Goal: Information Seeking & Learning: Check status

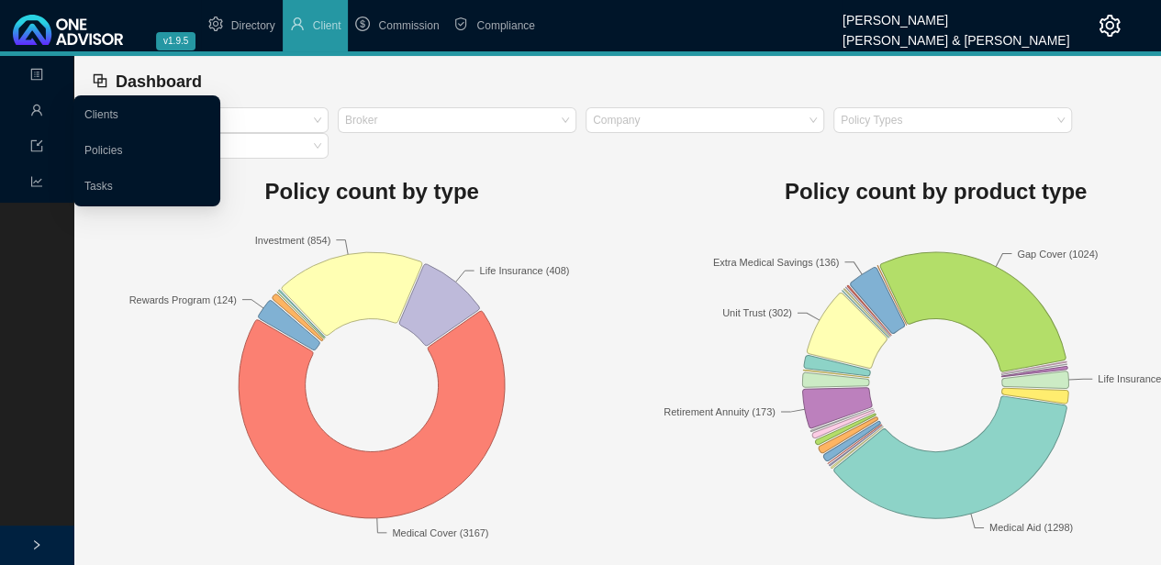
click at [39, 108] on icon "user" at bounding box center [36, 110] width 13 height 13
click at [114, 113] on link "Clients" at bounding box center [101, 114] width 34 height 13
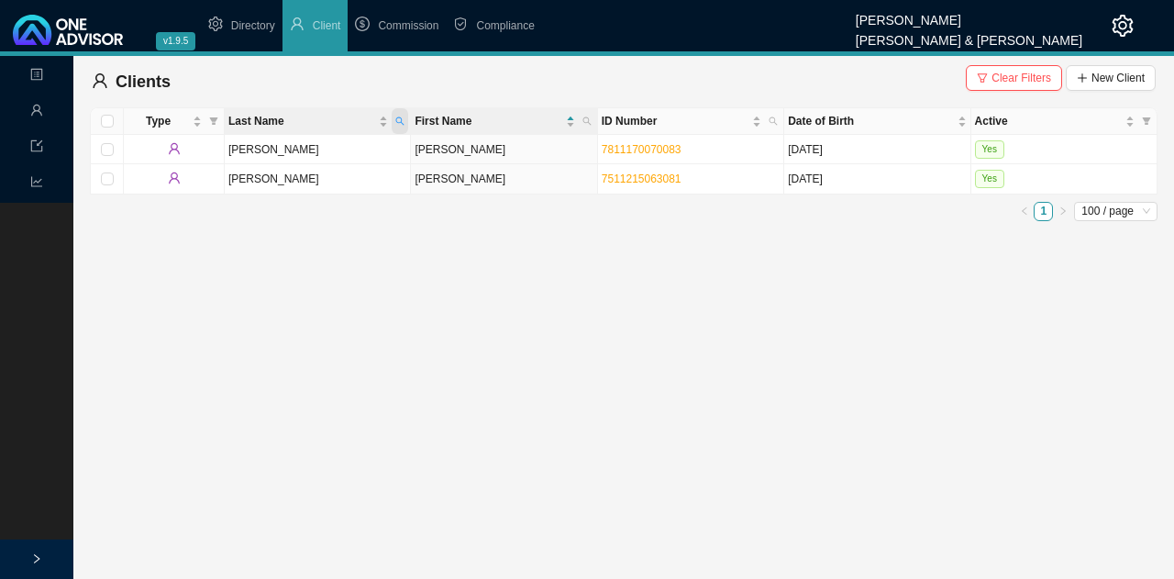
click at [406, 120] on span "Last Name" at bounding box center [400, 121] width 17 height 26
type input "[PERSON_NAME]"
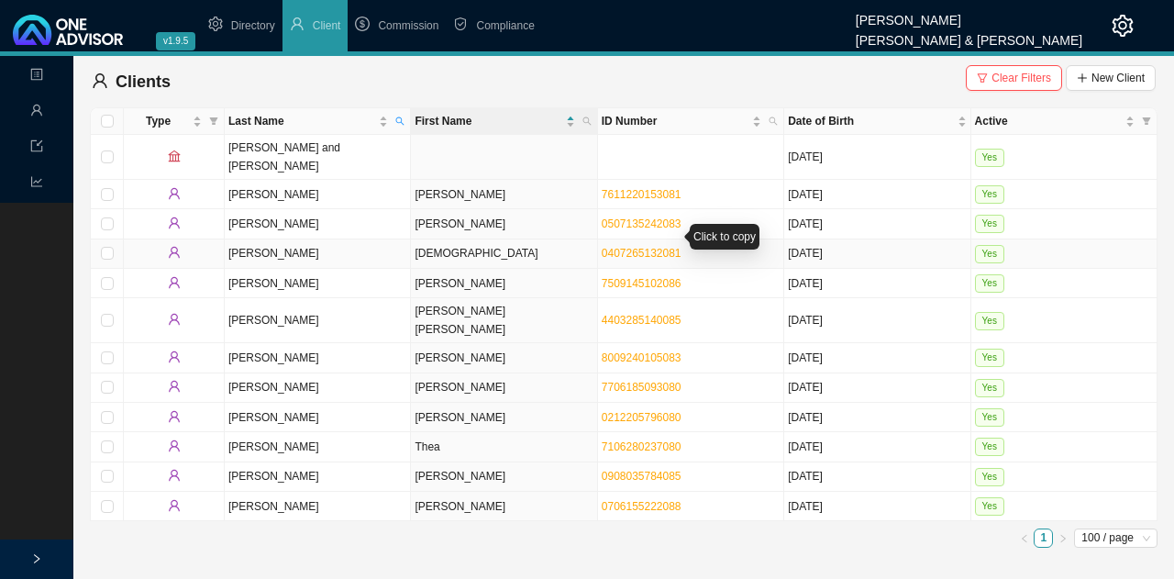
click at [637, 247] on link "0407265132081" at bounding box center [642, 253] width 80 height 13
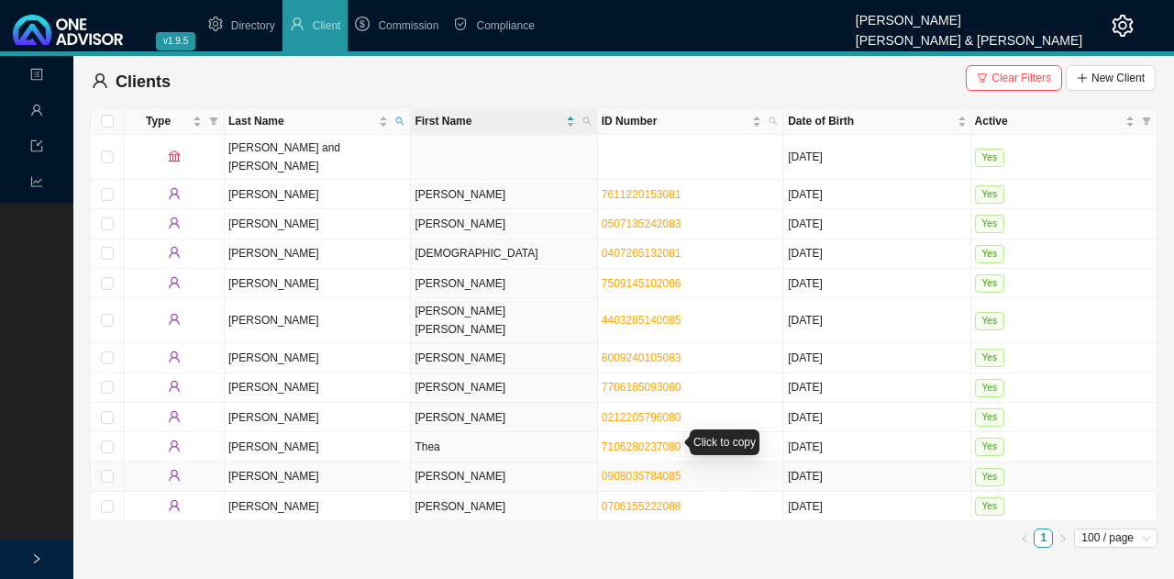
click at [631, 470] on link "0908035784085" at bounding box center [642, 476] width 80 height 13
click at [618, 373] on td "7706185093080" at bounding box center [691, 387] width 186 height 29
click at [634, 500] on link "0706155222088" at bounding box center [642, 506] width 80 height 13
click at [417, 22] on span "Commission" at bounding box center [408, 25] width 61 height 13
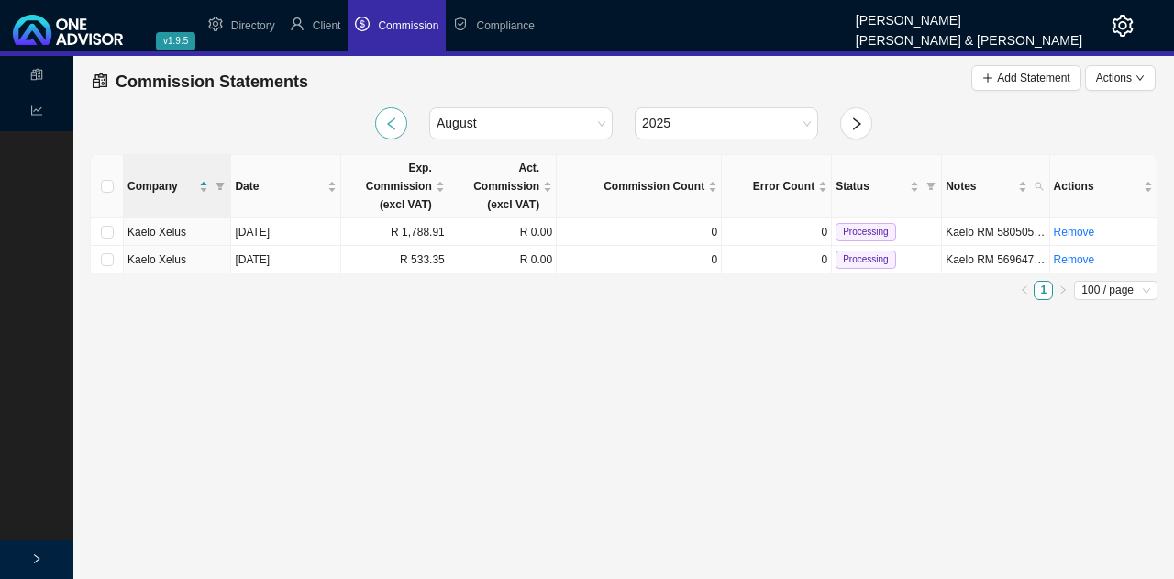
click at [400, 124] on button "button" at bounding box center [391, 123] width 32 height 32
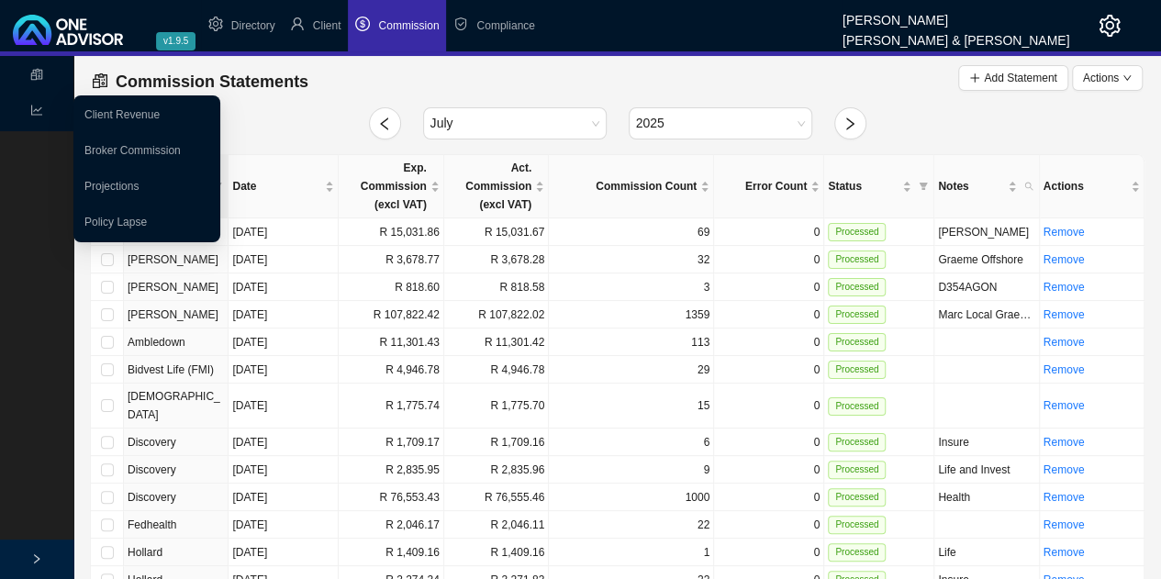
click at [39, 113] on icon "line-chart" at bounding box center [36, 110] width 13 height 13
click at [132, 148] on link "Broker Commission" at bounding box center [132, 150] width 96 height 13
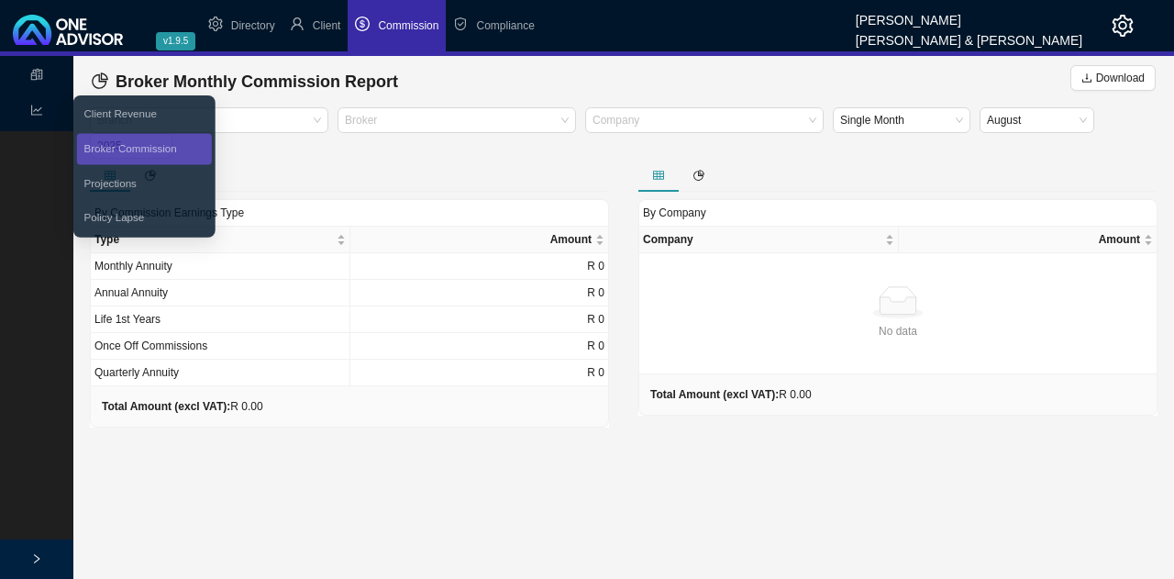
click at [47, 115] on span "Reports" at bounding box center [60, 111] width 60 height 13
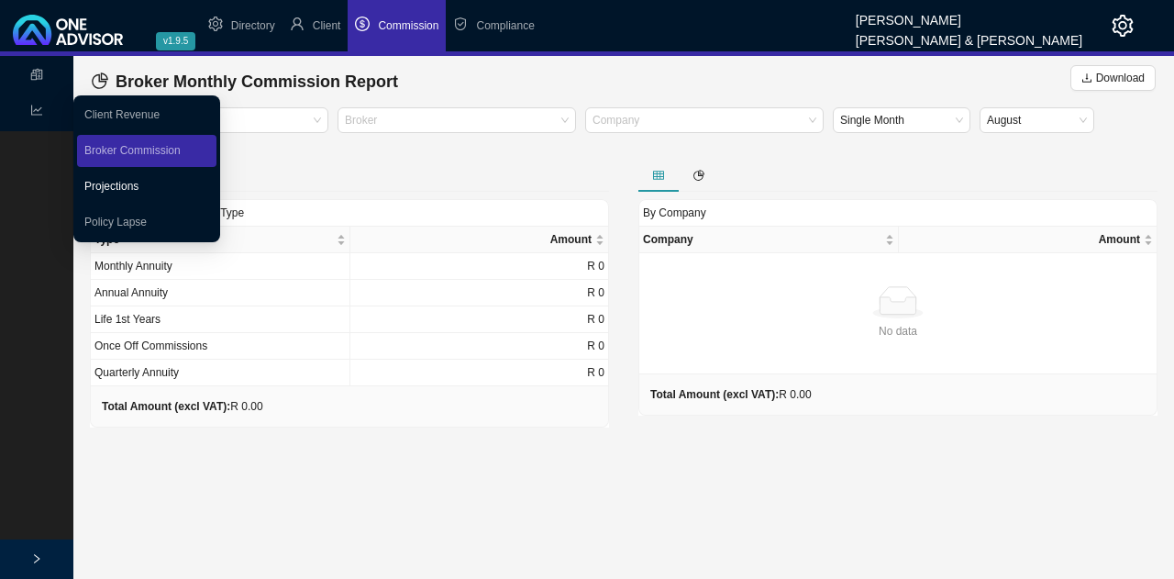
click at [121, 183] on link "Projections" at bounding box center [111, 186] width 54 height 13
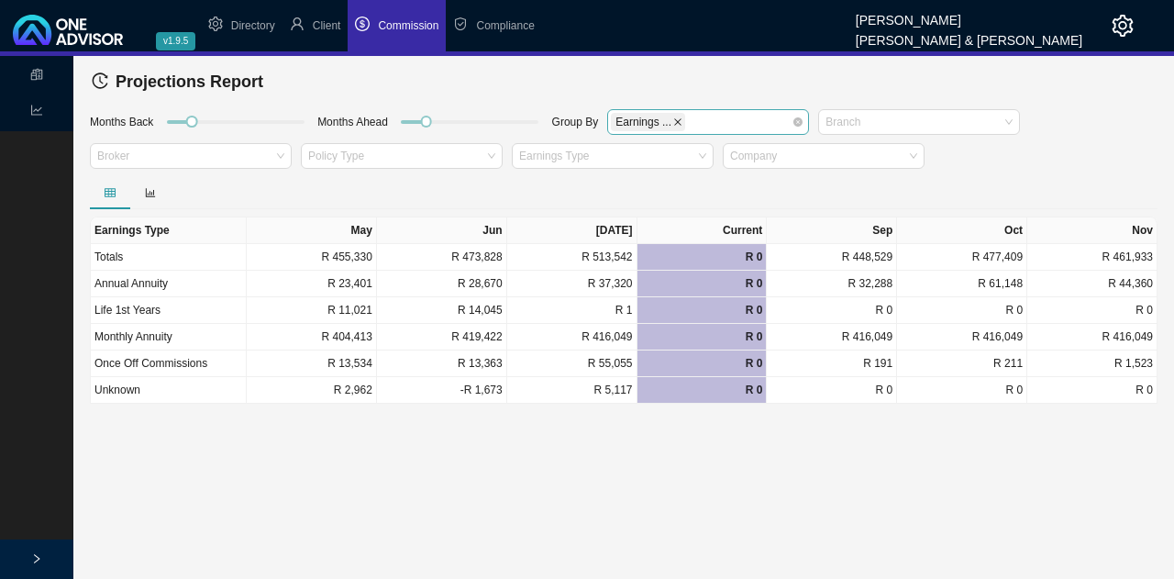
click at [673, 120] on icon "close" at bounding box center [677, 121] width 9 height 9
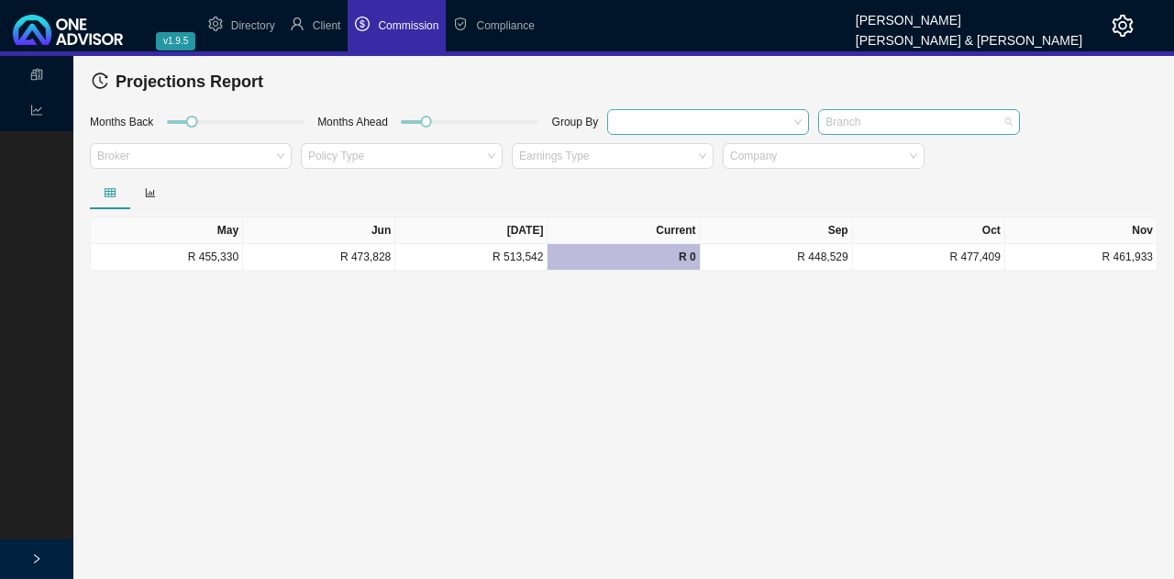
click at [879, 115] on div at bounding box center [910, 122] width 177 height 14
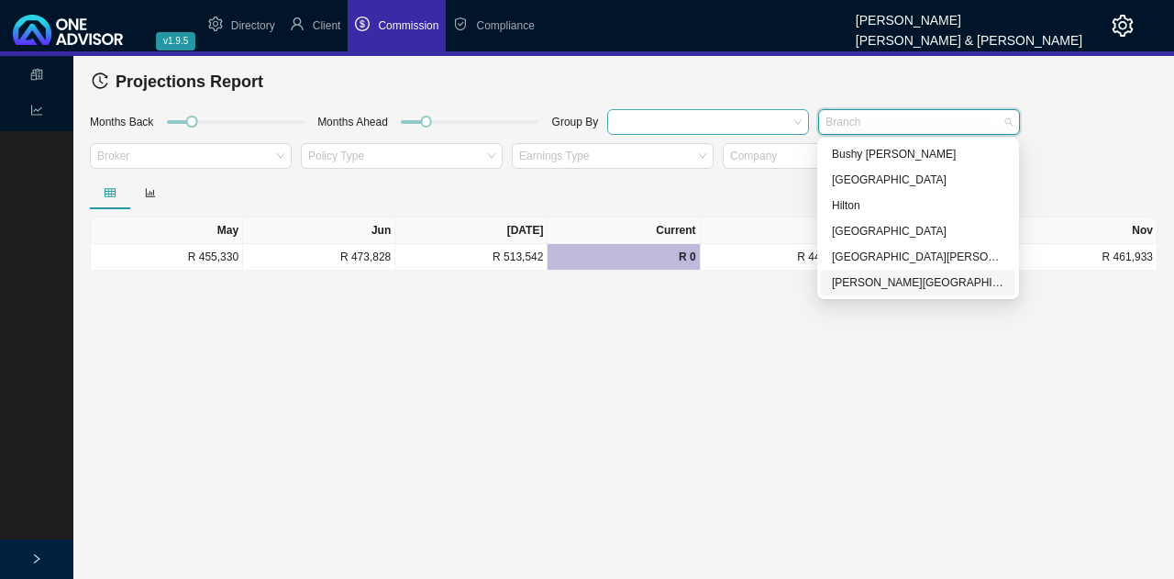
click at [877, 282] on div "[PERSON_NAME][GEOGRAPHIC_DATA]" at bounding box center [918, 282] width 172 height 18
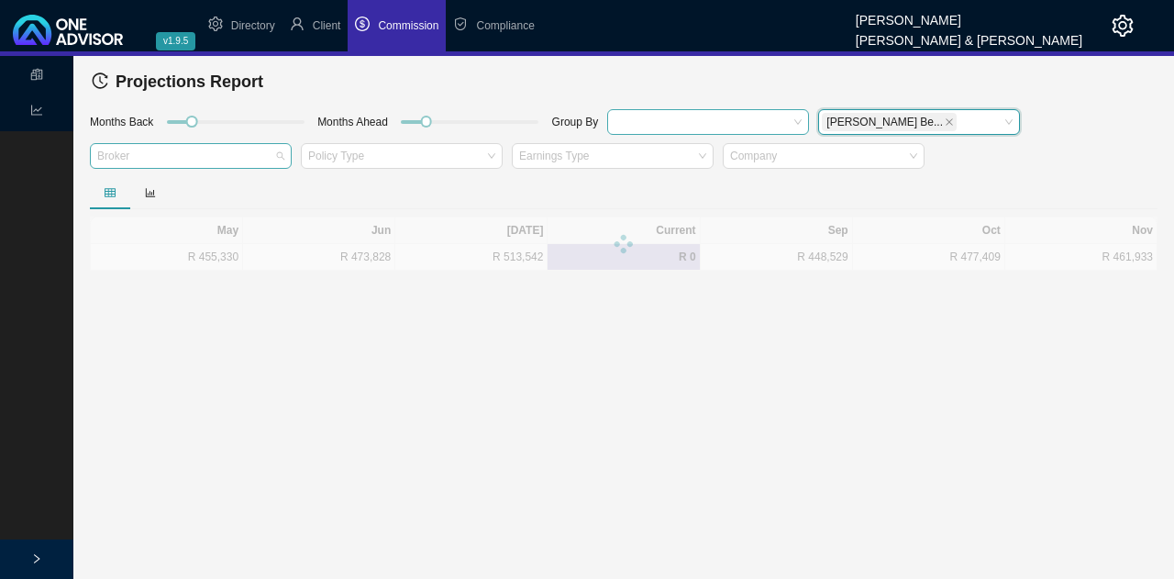
click at [206, 162] on div at bounding box center [182, 157] width 177 height 14
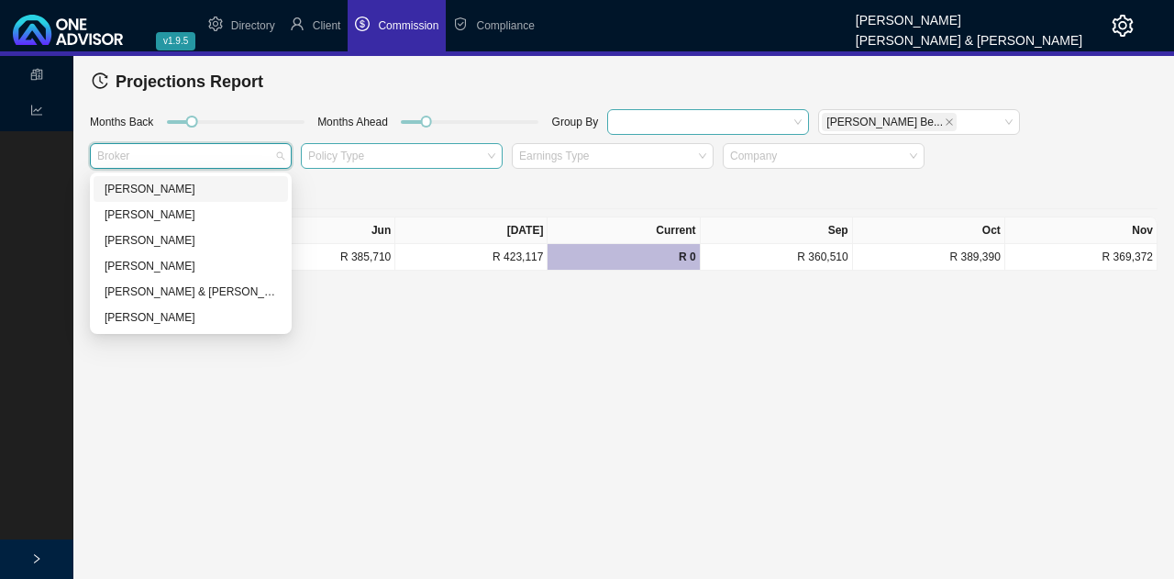
click at [383, 161] on div at bounding box center [393, 157] width 177 height 14
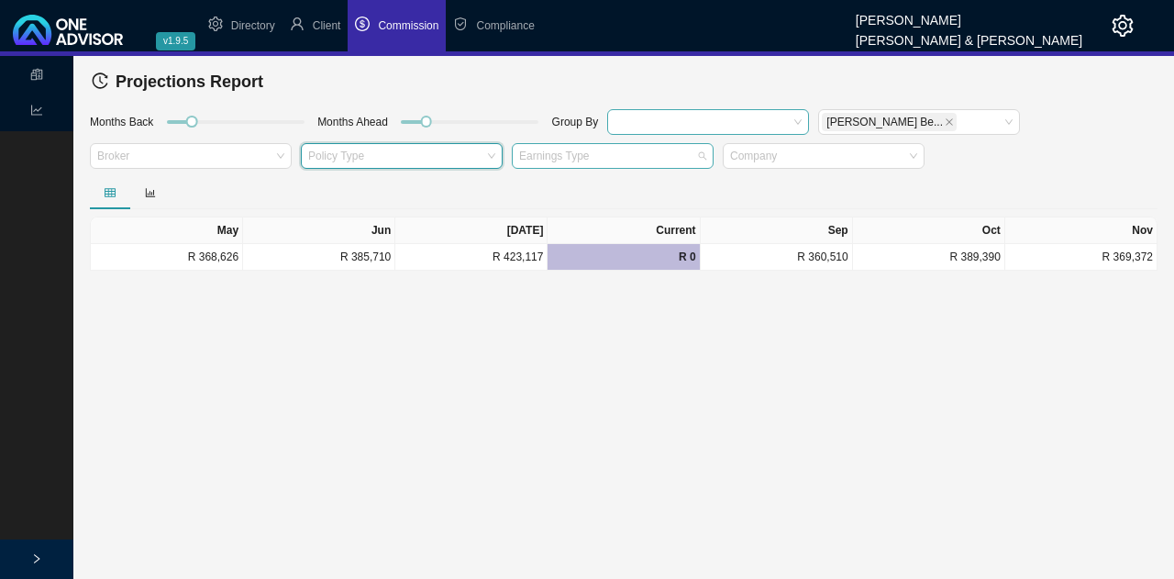
click at [582, 161] on div at bounding box center [604, 157] width 177 height 14
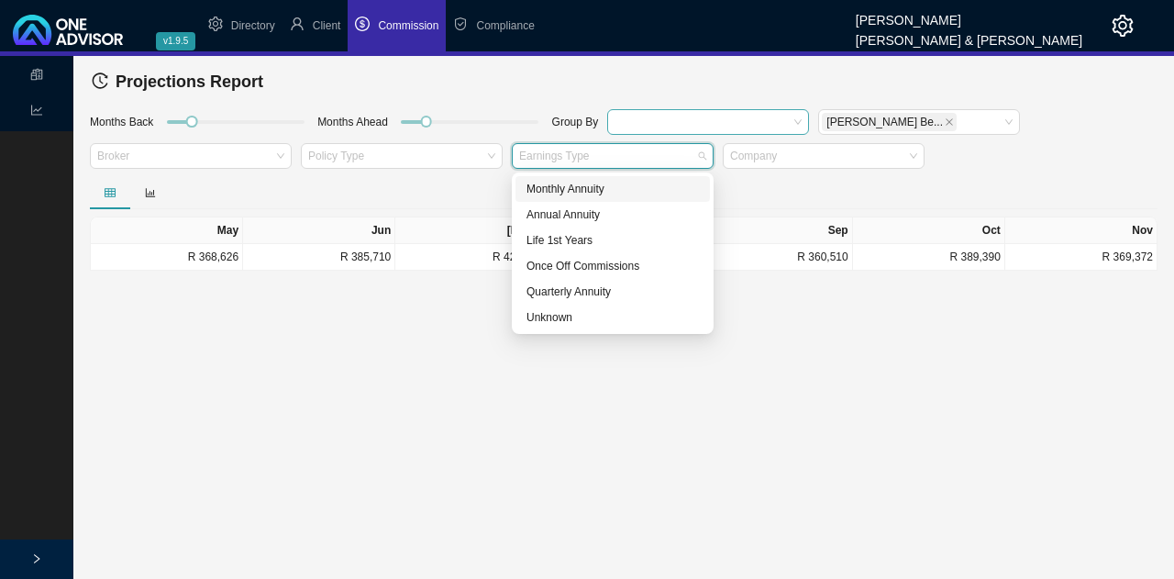
click at [584, 190] on div "Monthly Annuity" at bounding box center [613, 189] width 172 height 18
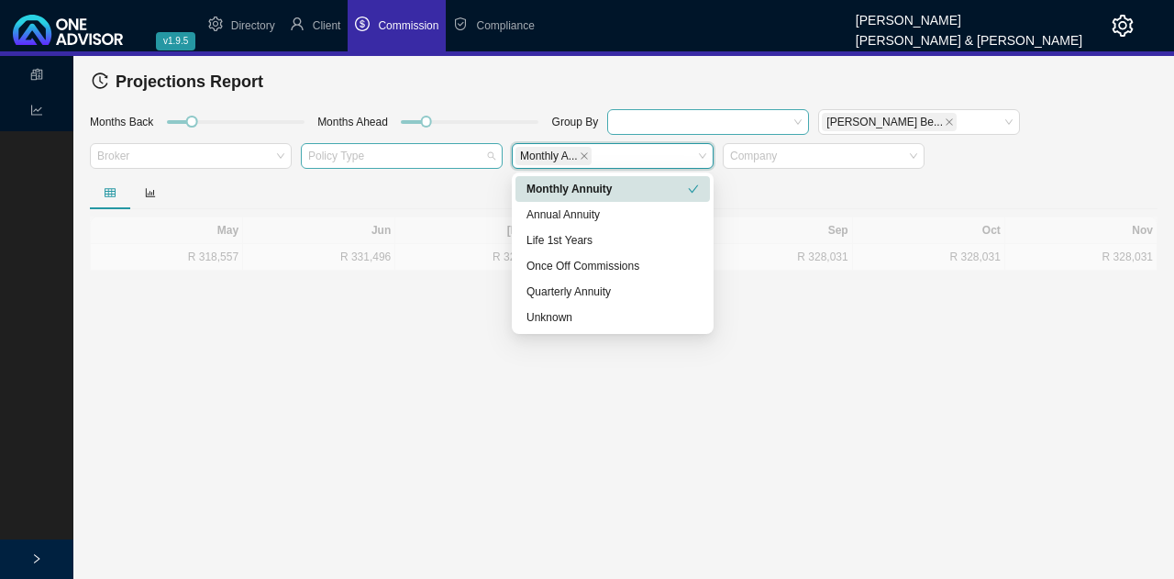
click at [462, 160] on div at bounding box center [393, 157] width 177 height 14
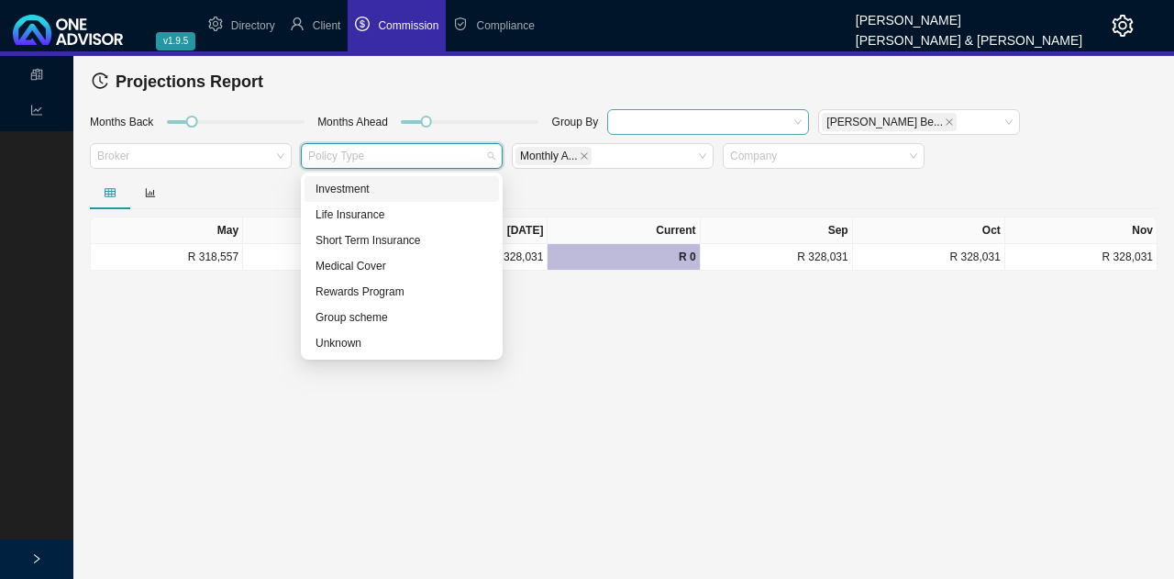
click at [390, 184] on div "Investment" at bounding box center [402, 189] width 172 height 18
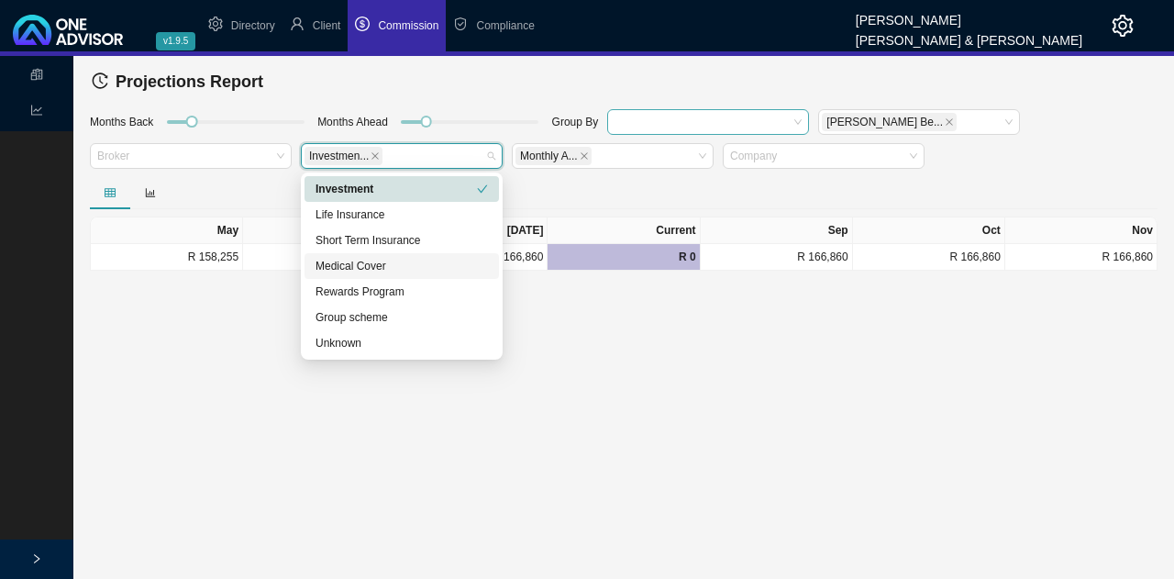
click at [570, 335] on main "Statements Reports Projections Report Months Back Months Ahead Group By [PERSON…" at bounding box center [587, 317] width 1174 height 523
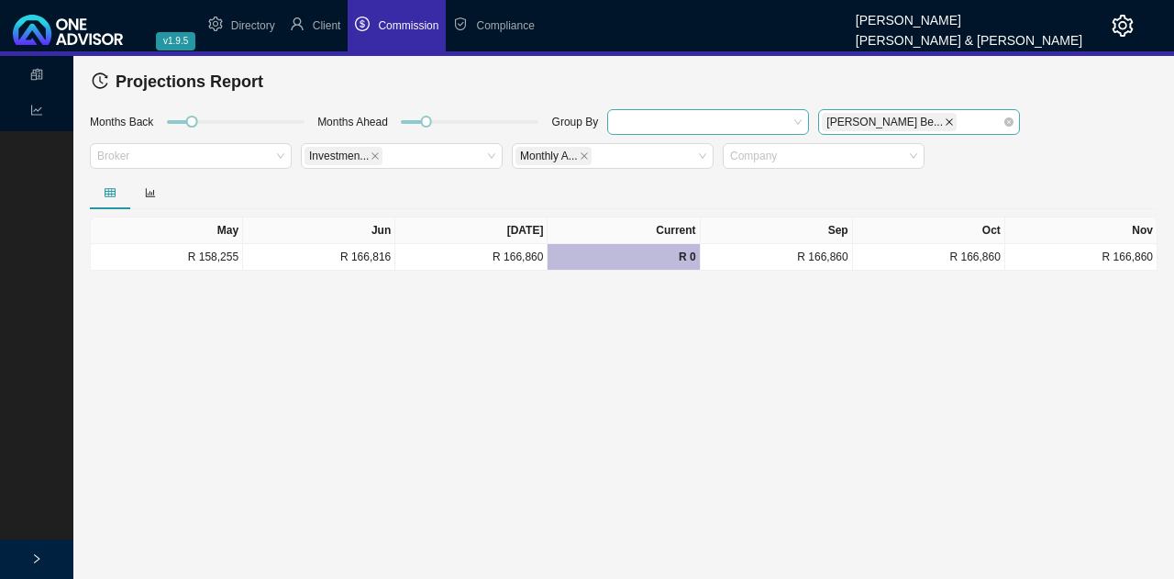
click at [945, 117] on icon "close" at bounding box center [949, 121] width 9 height 9
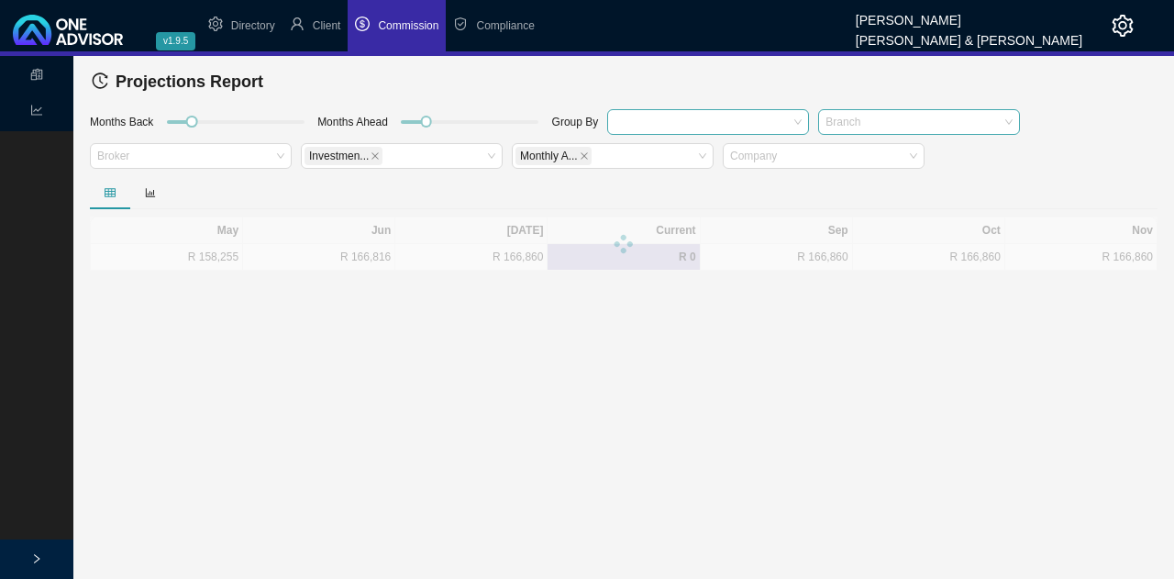
click at [884, 117] on div at bounding box center [910, 122] width 177 height 14
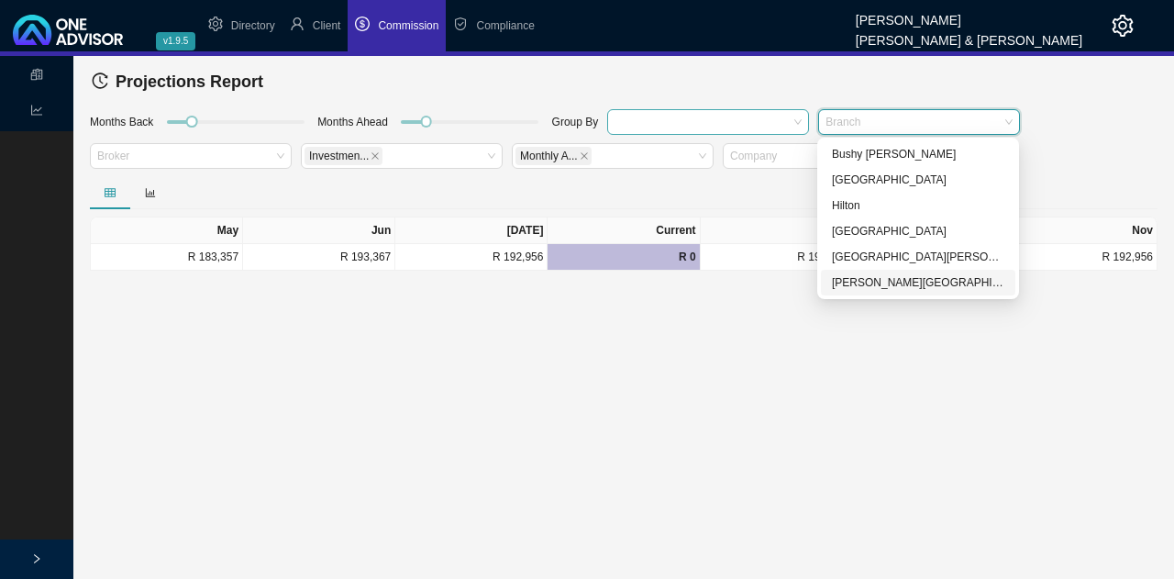
click at [885, 117] on div at bounding box center [910, 122] width 177 height 14
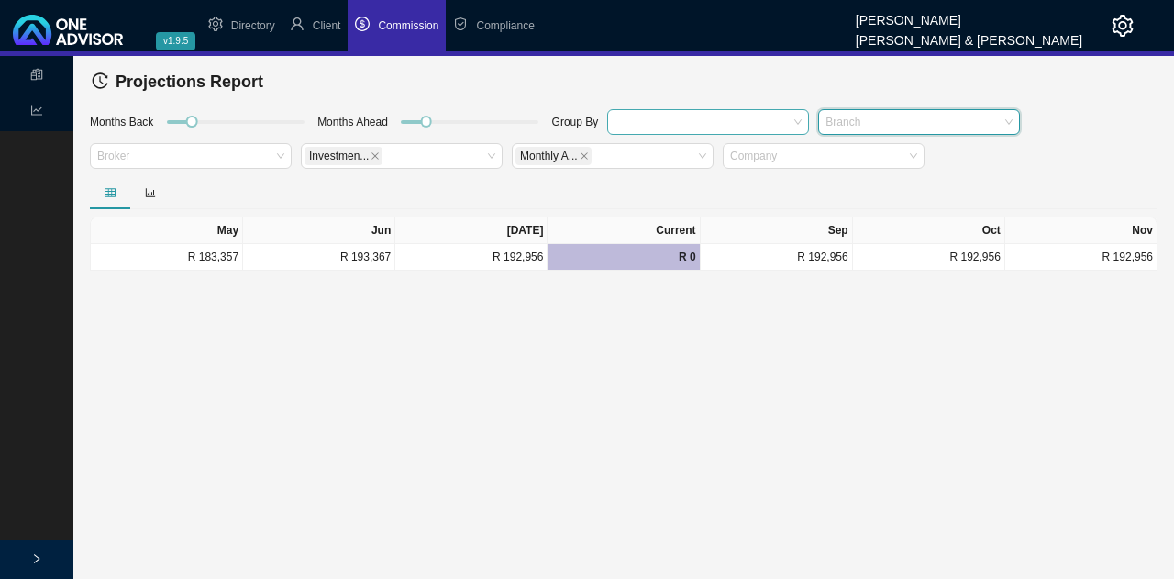
click at [885, 117] on div at bounding box center [910, 122] width 177 height 14
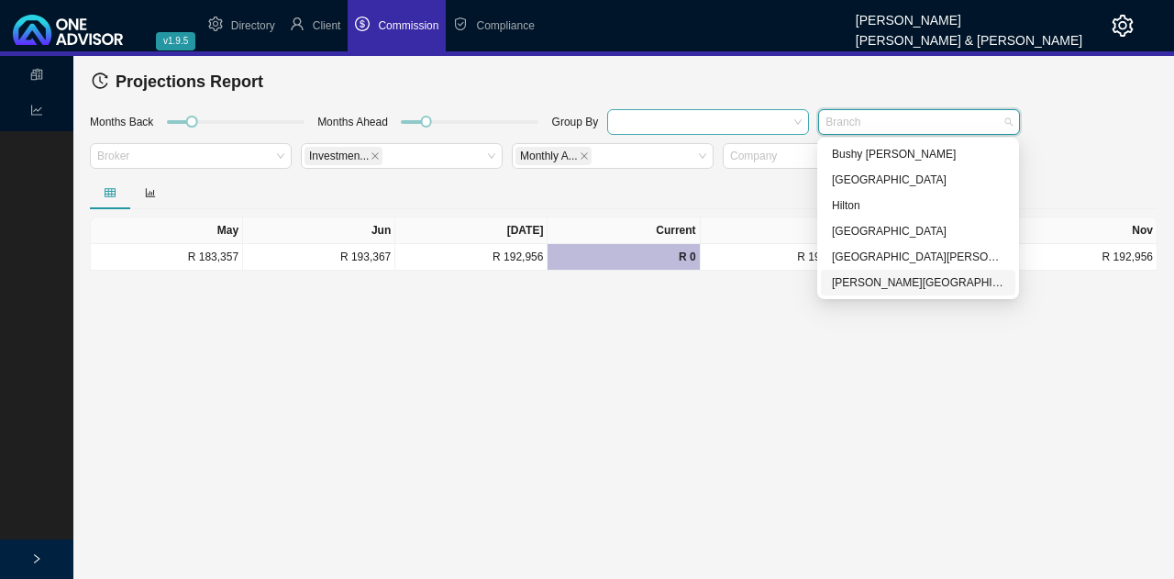
click at [874, 280] on div "[PERSON_NAME][GEOGRAPHIC_DATA]" at bounding box center [918, 282] width 172 height 18
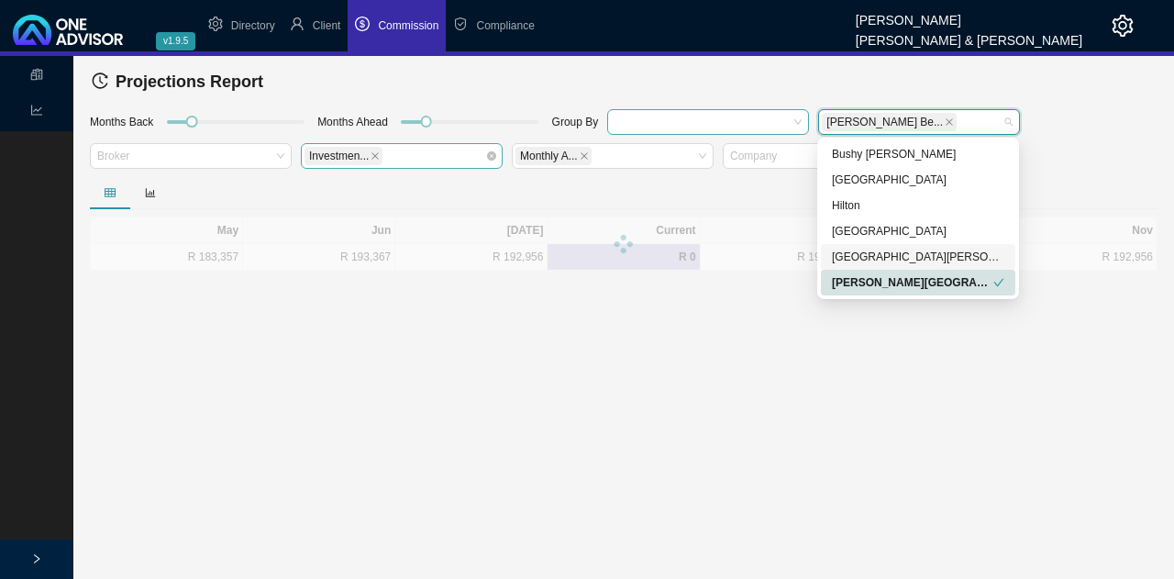
click at [473, 154] on div "Investmen..." at bounding box center [393, 156] width 177 height 22
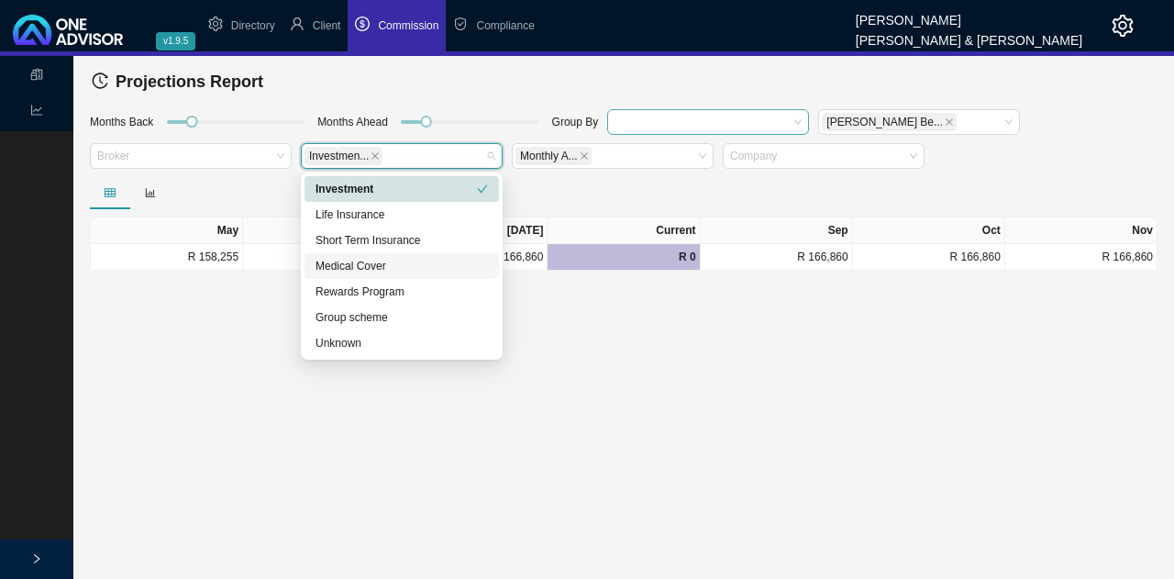
click at [402, 265] on div "Medical Cover" at bounding box center [402, 266] width 172 height 18
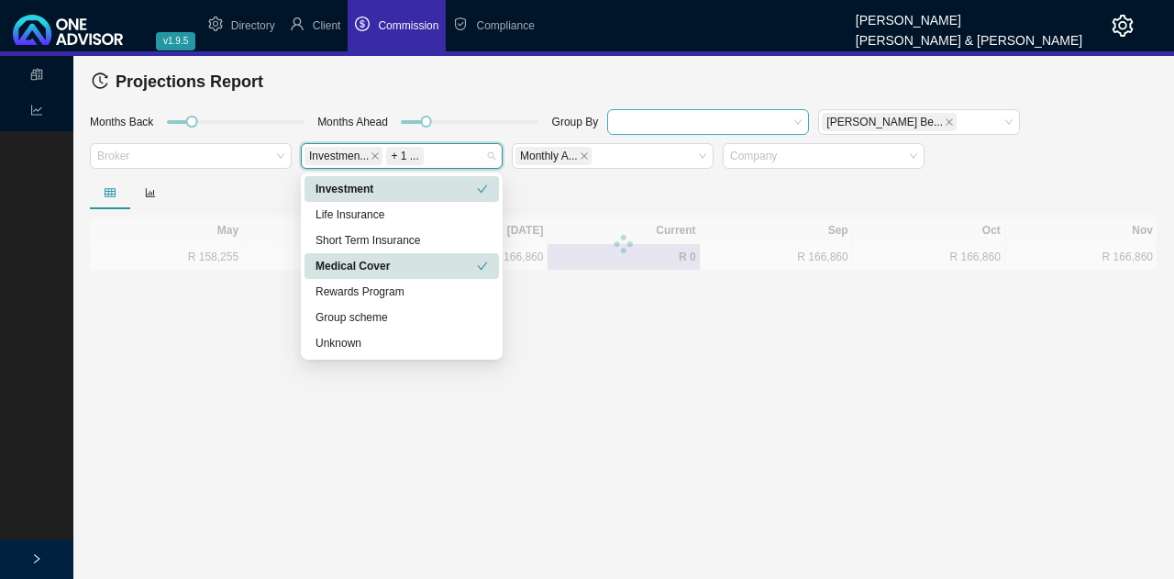
click at [484, 190] on icon "check" at bounding box center [482, 188] width 11 height 11
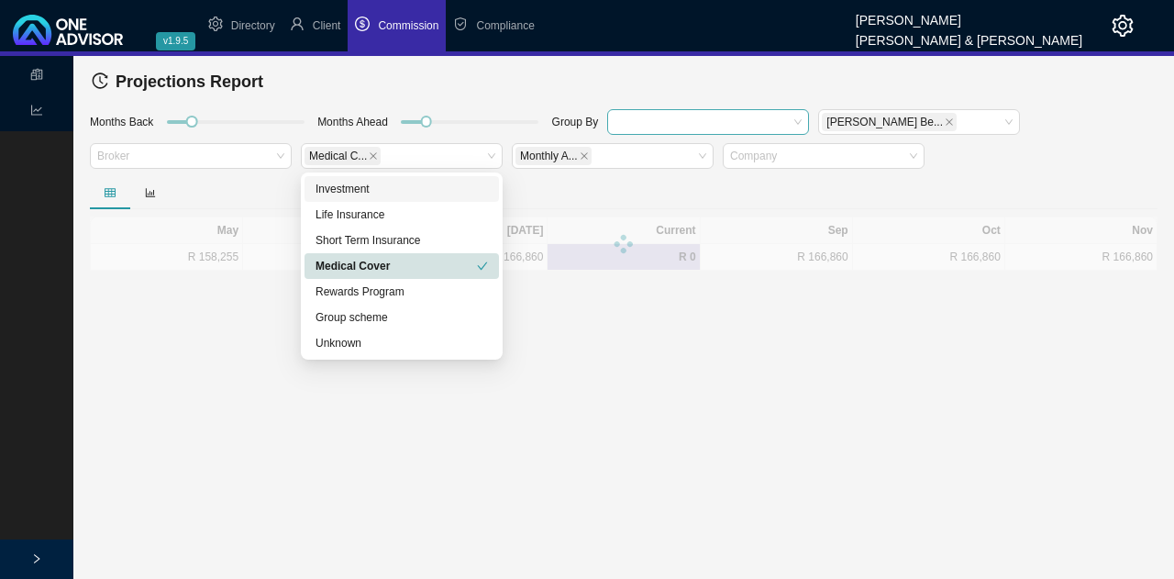
click at [580, 183] on div at bounding box center [624, 192] width 1068 height 33
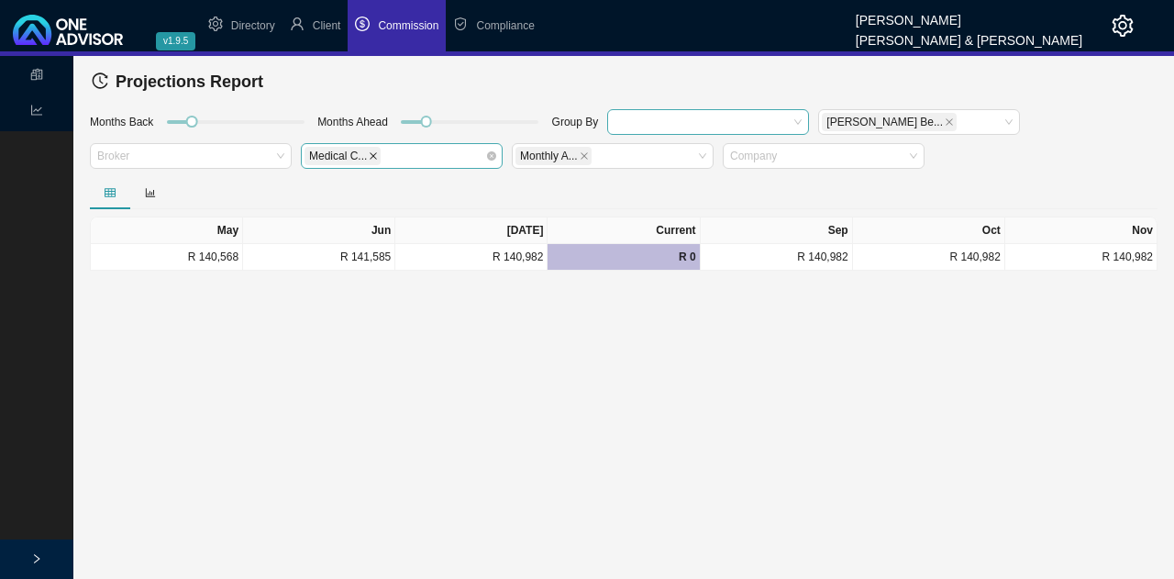
click at [372, 156] on icon "close" at bounding box center [373, 155] width 9 height 9
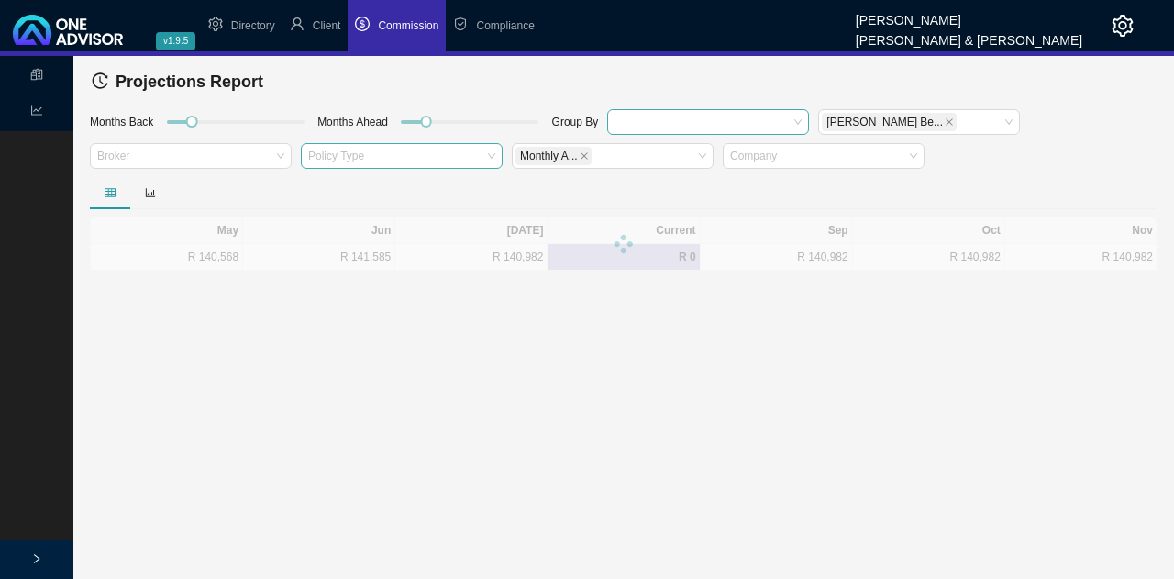
click at [372, 156] on div at bounding box center [393, 157] width 177 height 14
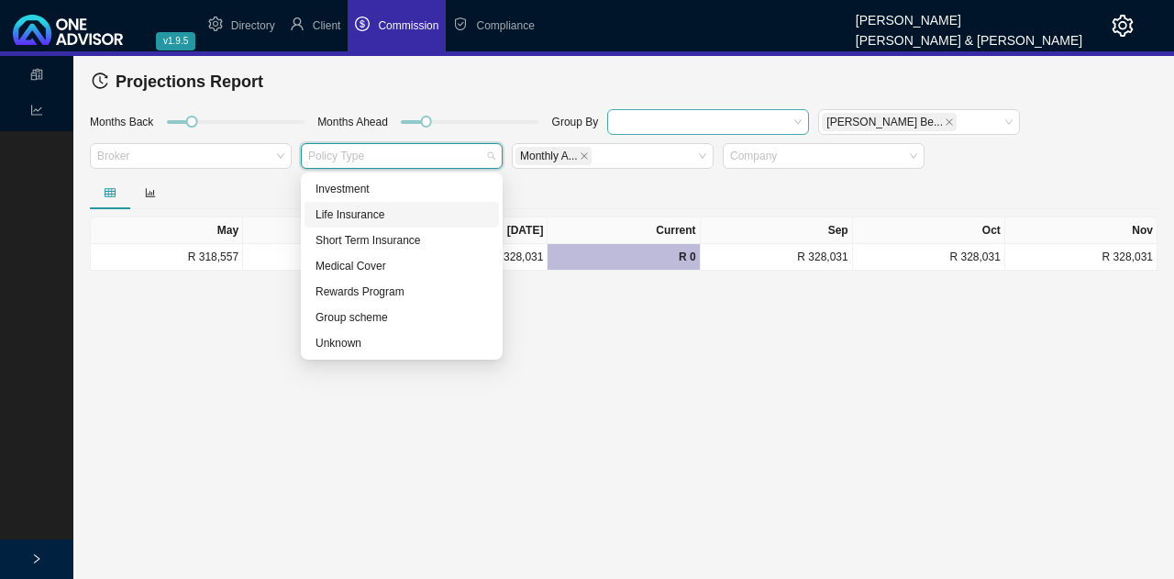
click at [367, 211] on div "Life Insurance" at bounding box center [402, 215] width 172 height 18
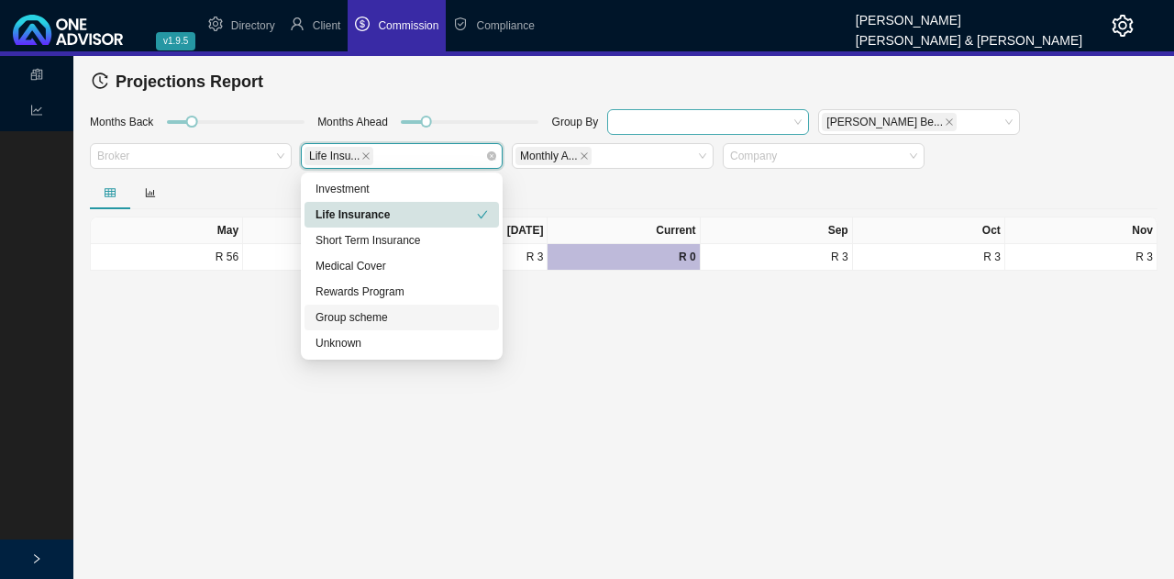
click at [451, 327] on div "Group scheme" at bounding box center [402, 318] width 195 height 26
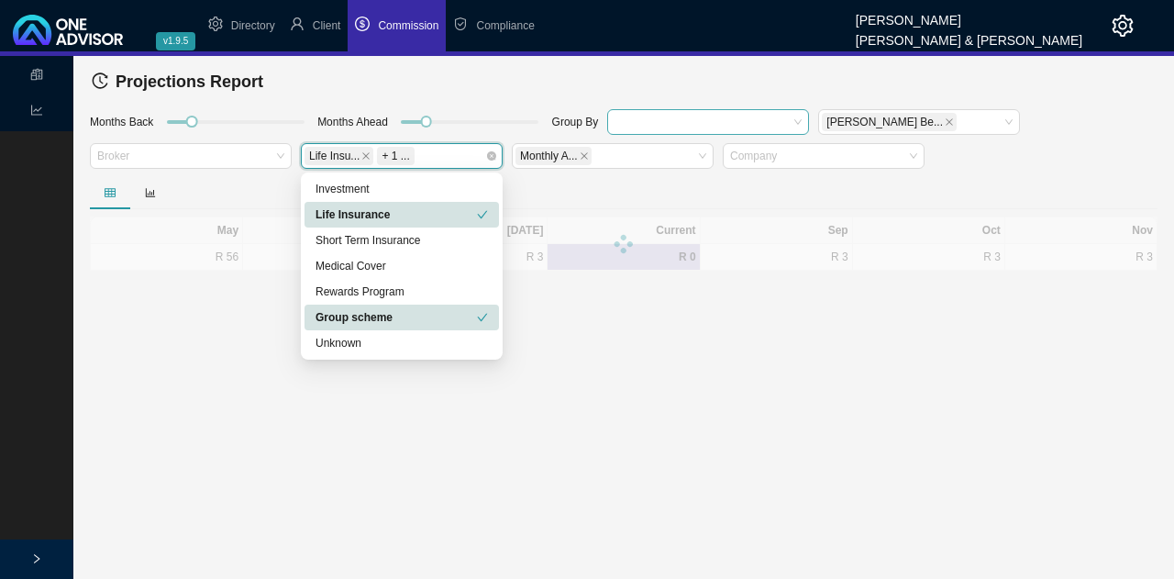
click at [475, 317] on div "Group scheme" at bounding box center [396, 317] width 161 height 18
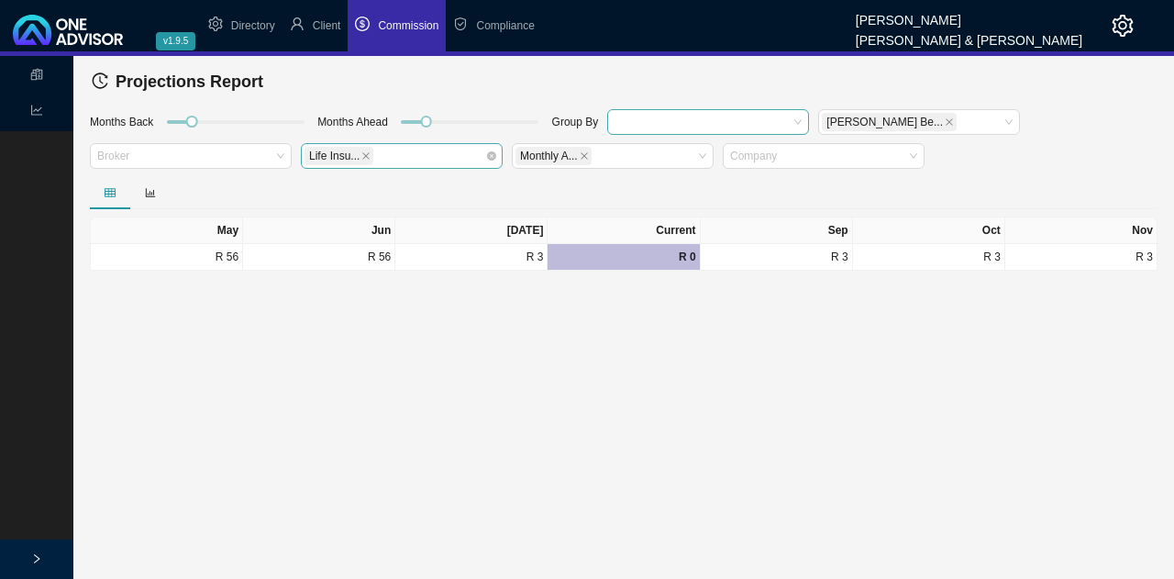
click at [619, 323] on main "Statements Reports Projections Report Months Back Months Ahead Group By [PERSON…" at bounding box center [587, 317] width 1174 height 523
click at [580, 153] on icon "close" at bounding box center [584, 155] width 9 height 9
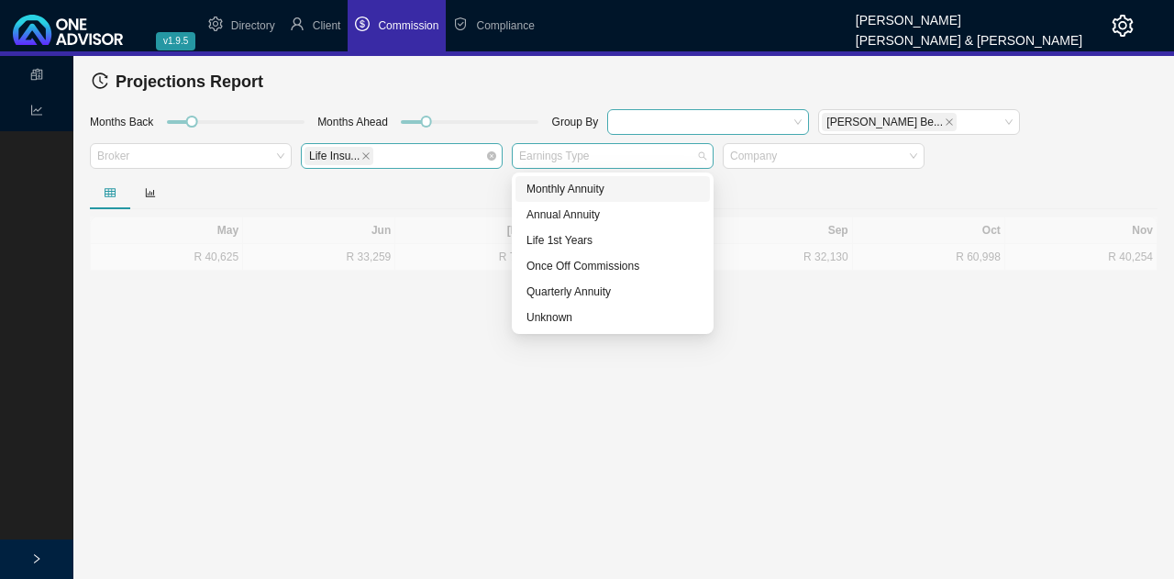
click at [580, 153] on div at bounding box center [604, 157] width 177 height 14
click at [575, 217] on div "Annual Annuity" at bounding box center [613, 215] width 172 height 18
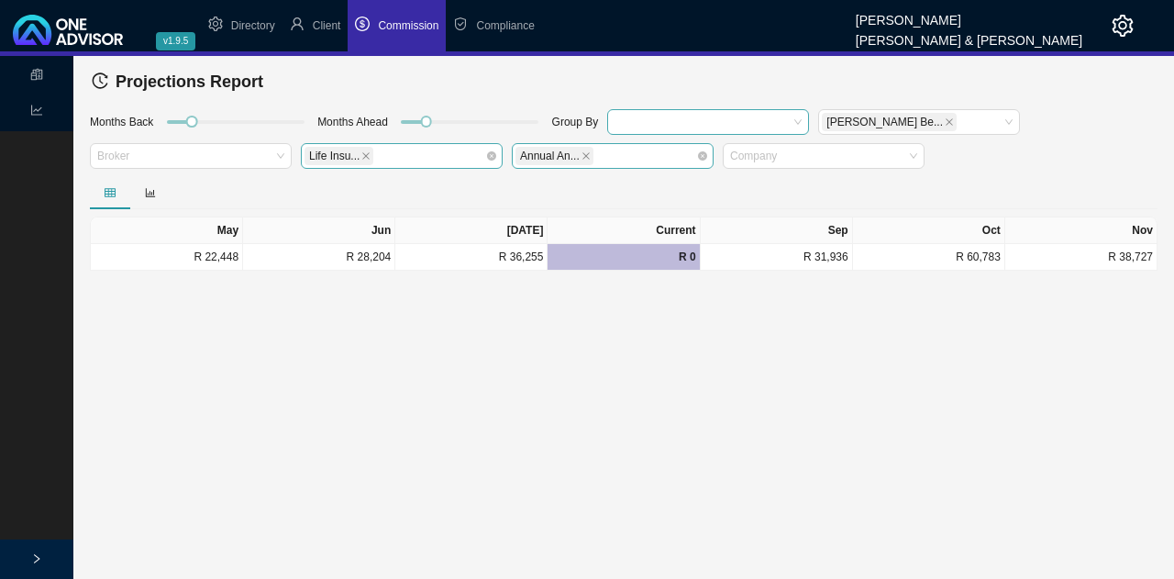
click at [620, 397] on main "Statements Reports Projections Report Months Back Months Ahead Group By [PERSON…" at bounding box center [587, 317] width 1174 height 523
drag, startPoint x: 190, startPoint y: 122, endPoint x: 347, endPoint y: 117, distance: 157.0
click at [347, 117] on div "Months Back Months Ahead Group By [PERSON_NAME]... Broker Life Insu... Annual A…" at bounding box center [623, 141] width 1077 height 69
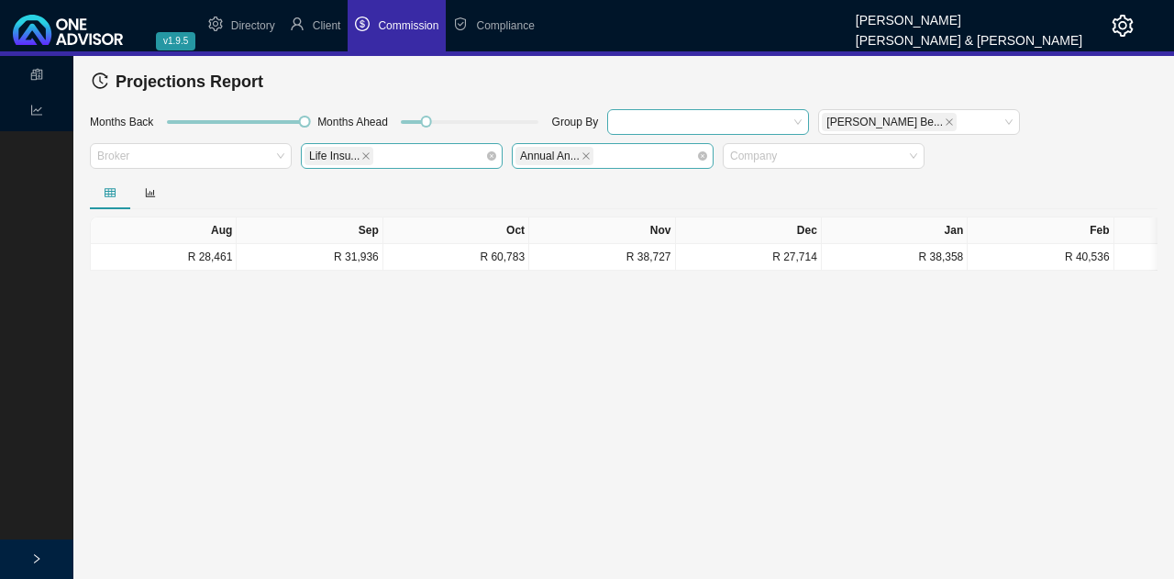
click at [517, 392] on main "Statements Reports Projections Report Months Back Months Ahead Group By [PERSON…" at bounding box center [587, 317] width 1174 height 523
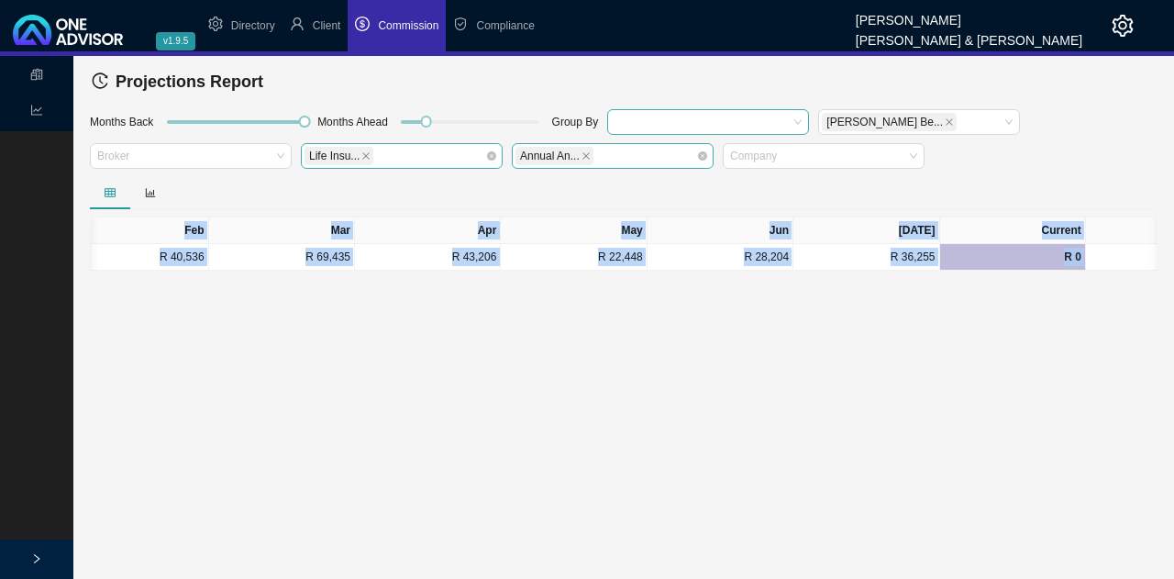
scroll to position [0, 1272]
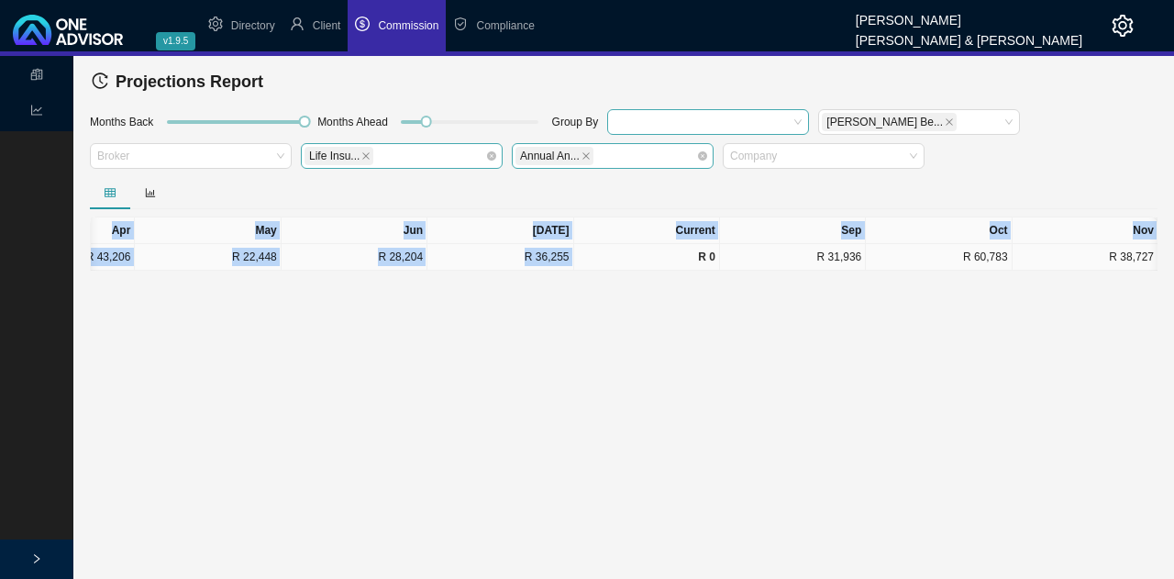
drag, startPoint x: 190, startPoint y: 225, endPoint x: 574, endPoint y: 252, distance: 385.4
copy table "Aug Sep Oct Nov Dec Jan Feb Mar Apr May Jun [DATE] Current Sep Oct Nov R 28,461…"
click at [469, 177] on div at bounding box center [624, 192] width 1068 height 33
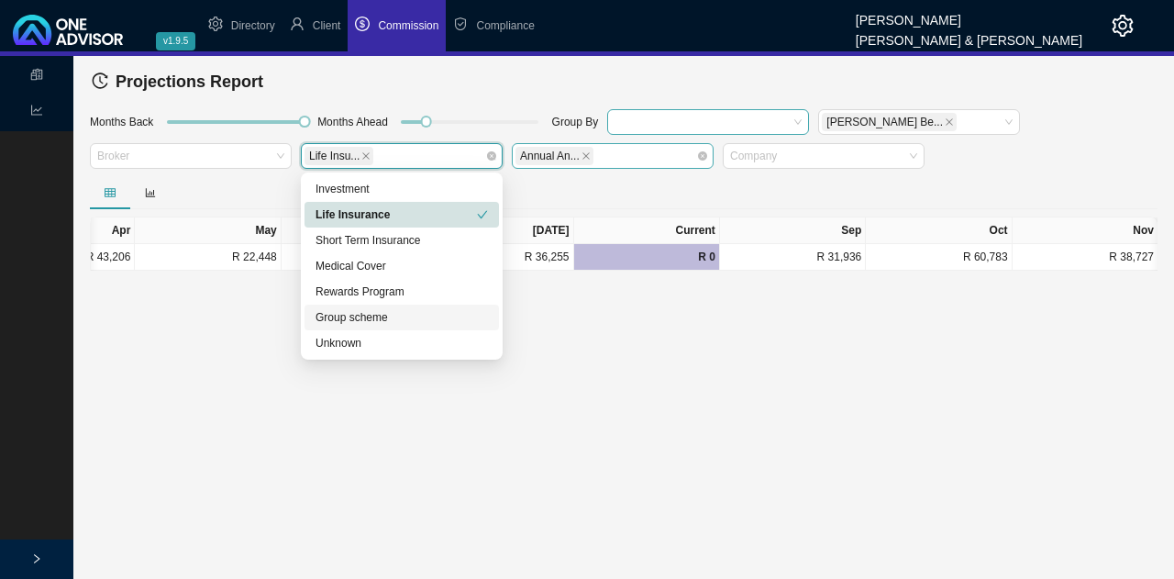
click at [376, 152] on div "Life Insu..." at bounding box center [393, 156] width 177 height 22
click at [406, 315] on div "Group scheme" at bounding box center [402, 317] width 172 height 18
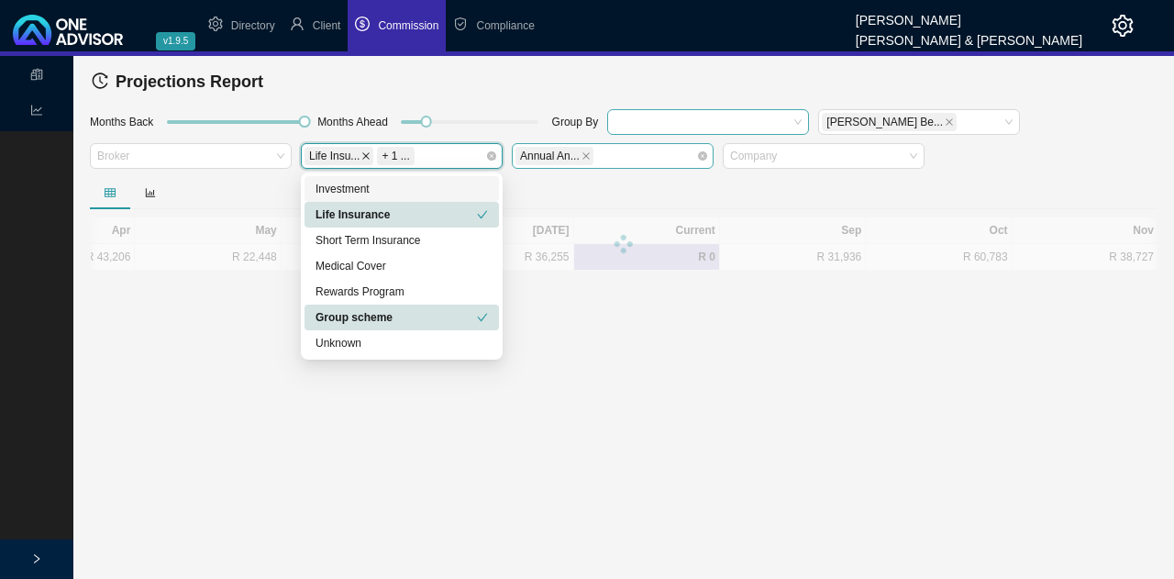
click at [361, 154] on icon "close" at bounding box center [365, 155] width 9 height 9
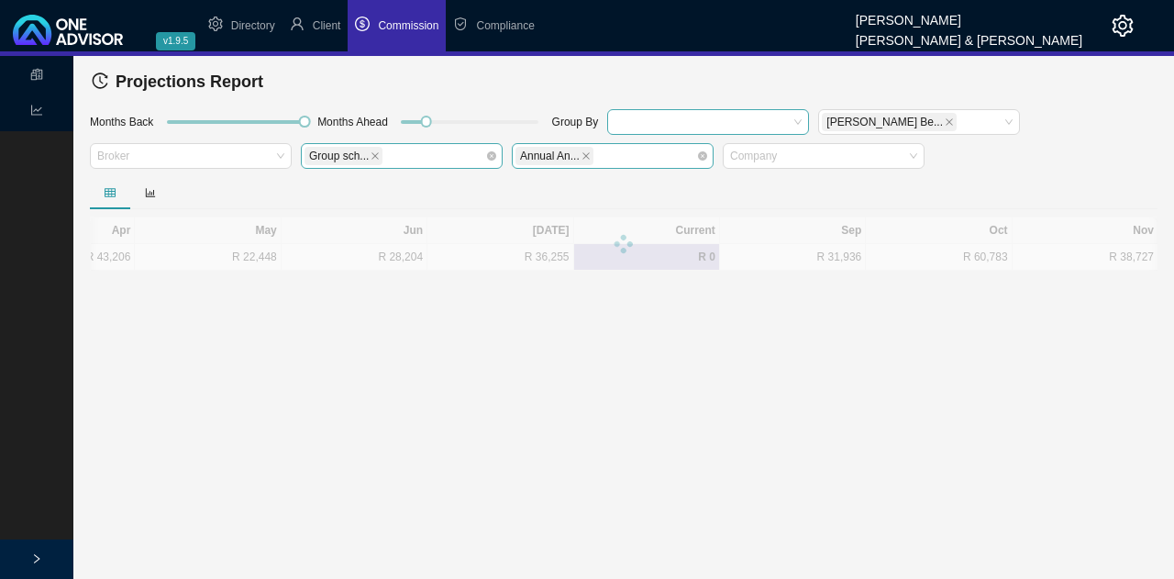
click at [455, 411] on main "Statements Reports Projections Report Months Back Months Ahead Group By [PERSON…" at bounding box center [587, 317] width 1174 height 523
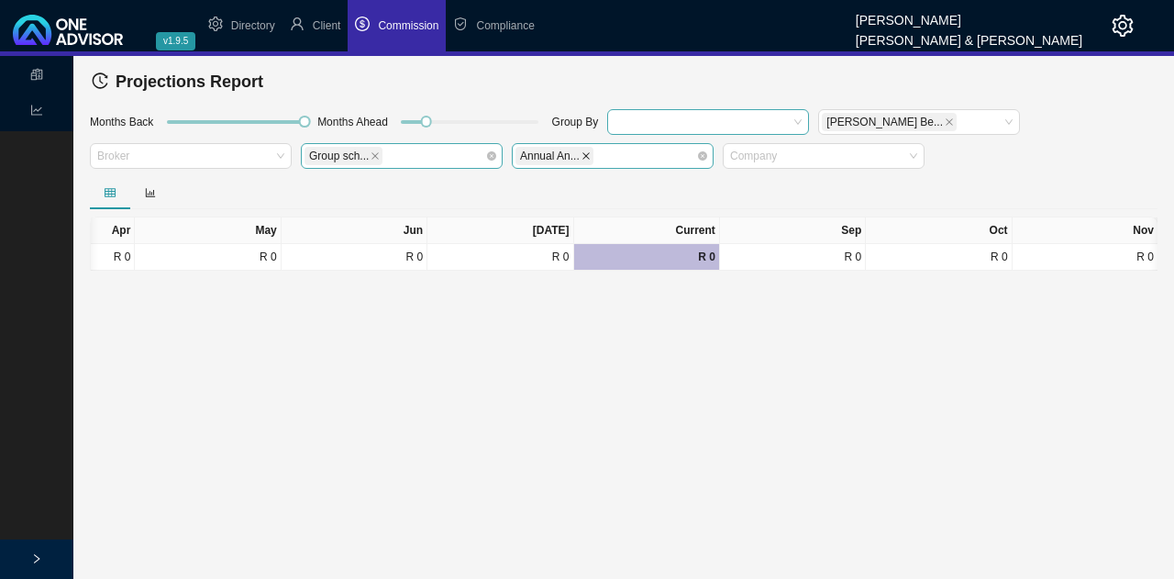
click at [582, 153] on icon "close" at bounding box center [586, 155] width 9 height 9
click at [373, 155] on icon "close" at bounding box center [375, 155] width 9 height 9
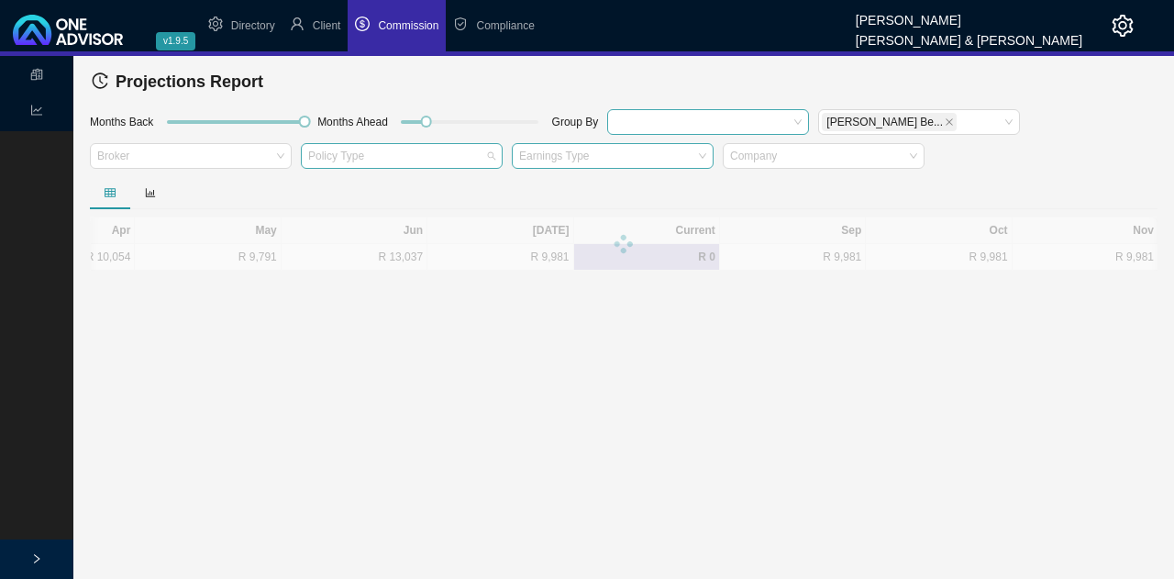
click at [373, 155] on div at bounding box center [393, 157] width 177 height 14
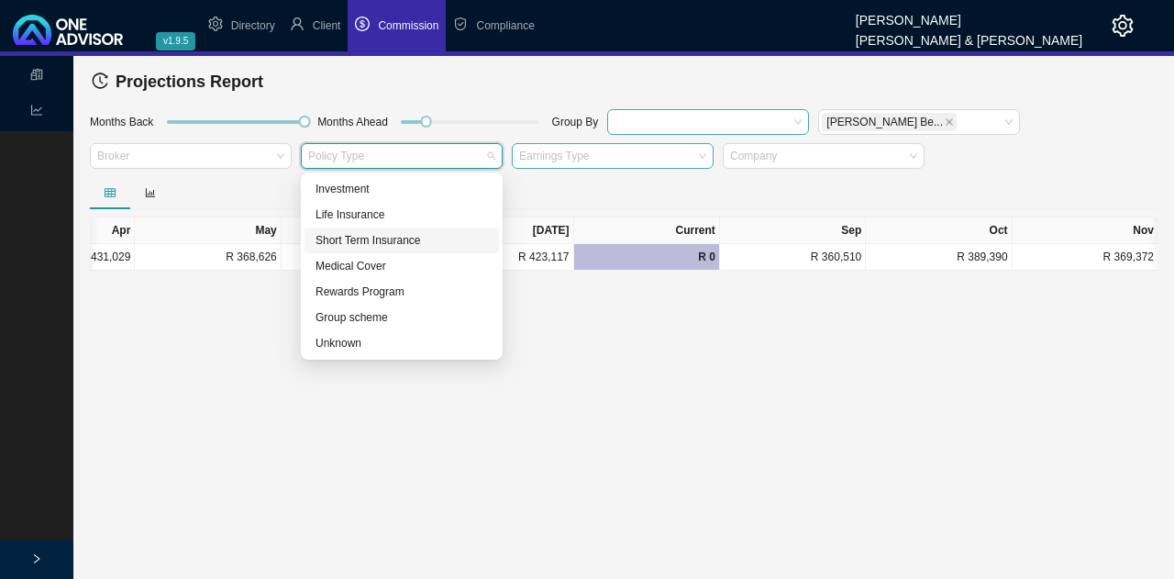
click at [406, 238] on div "Short Term Insurance" at bounding box center [402, 240] width 172 height 18
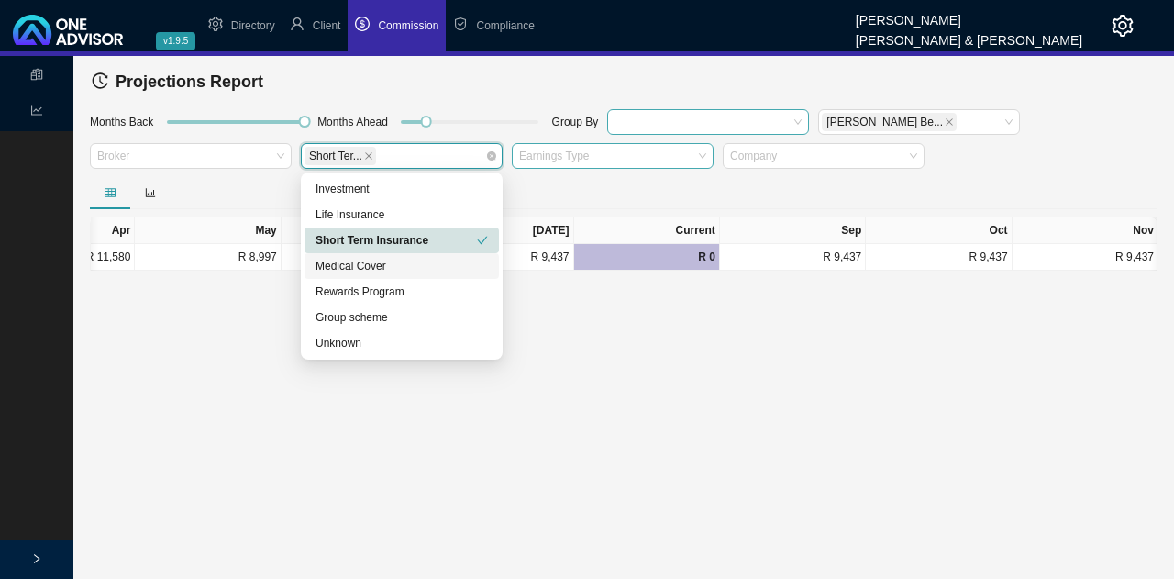
click at [649, 386] on main "Statements Reports Projections Report Months Back Months Ahead Group By [PERSON…" at bounding box center [587, 317] width 1174 height 523
